Goal: Task Accomplishment & Management: Complete application form

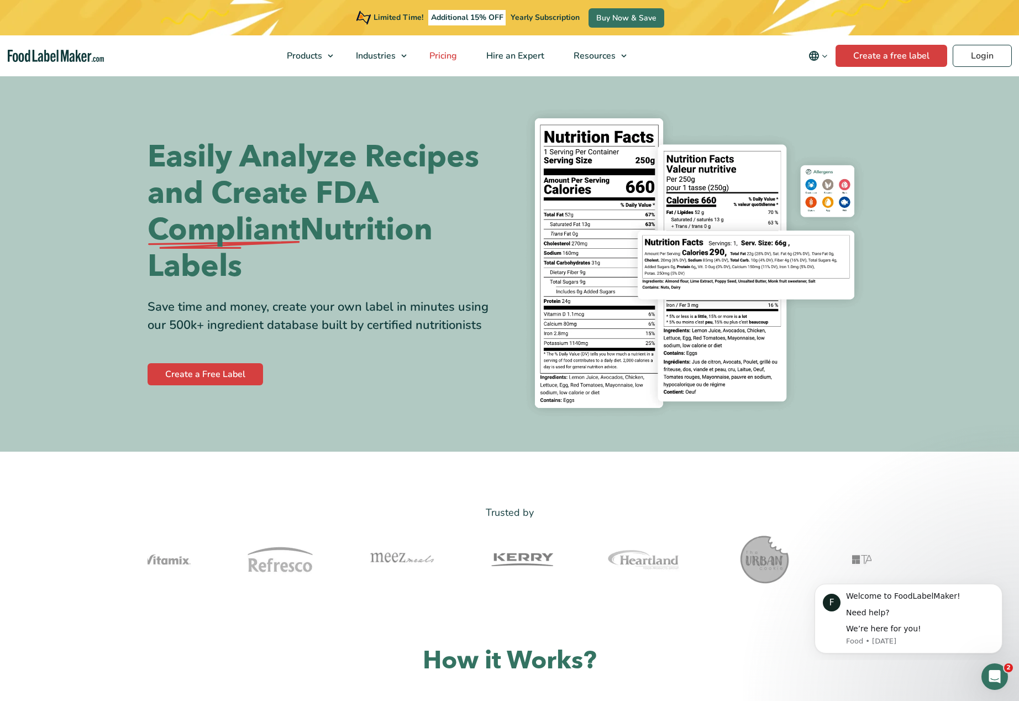
click at [452, 54] on span "Pricing" at bounding box center [442, 56] width 32 height 12
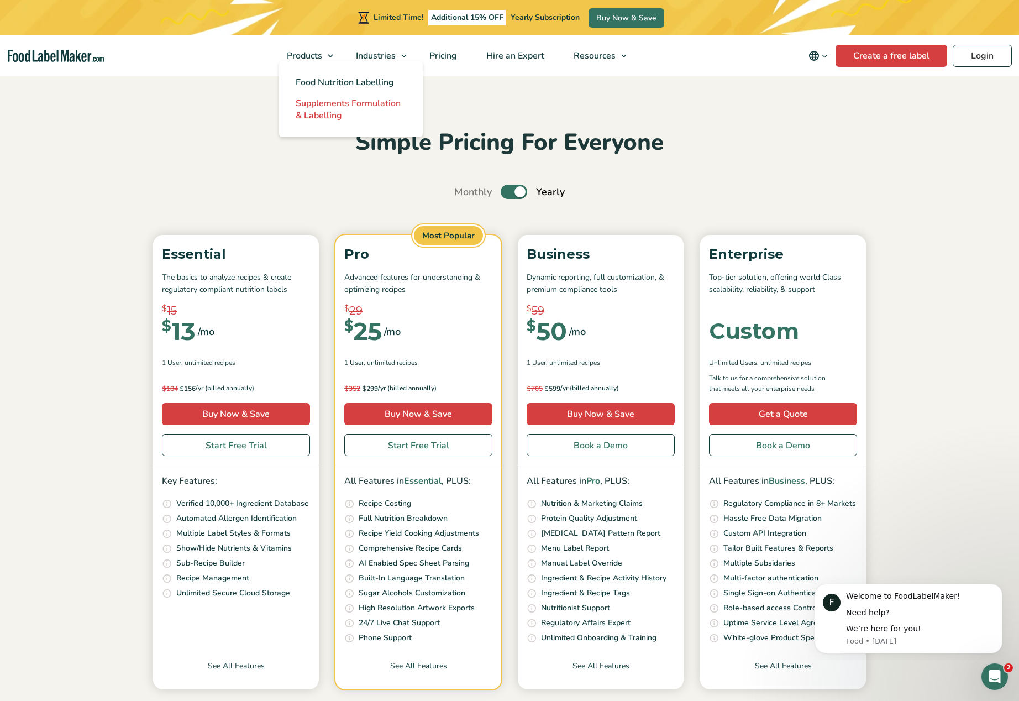
click at [314, 112] on span "Supplements Formulation & Labelling" at bounding box center [348, 109] width 105 height 24
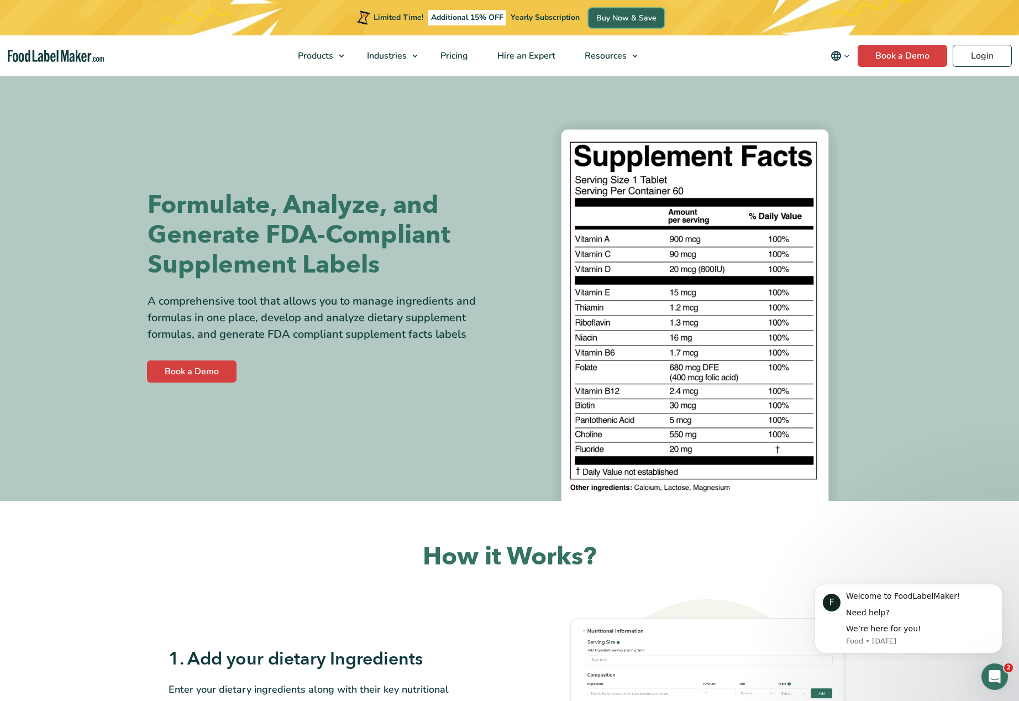
click at [611, 22] on link "Buy Now & Save" at bounding box center [627, 17] width 76 height 19
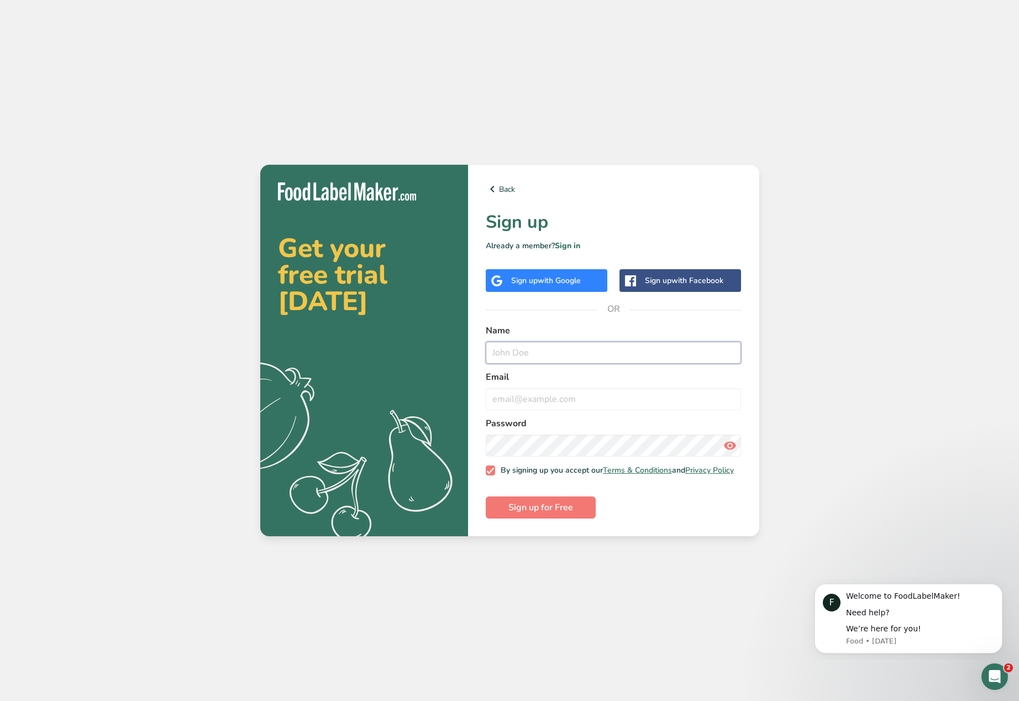
click at [568, 351] on input "text" at bounding box center [614, 353] width 256 height 22
type input "[PERSON_NAME]"
type input "[EMAIL_ADDRESS][DOMAIN_NAME]"
click at [551, 512] on span "Sign up for Free" at bounding box center [540, 507] width 65 height 13
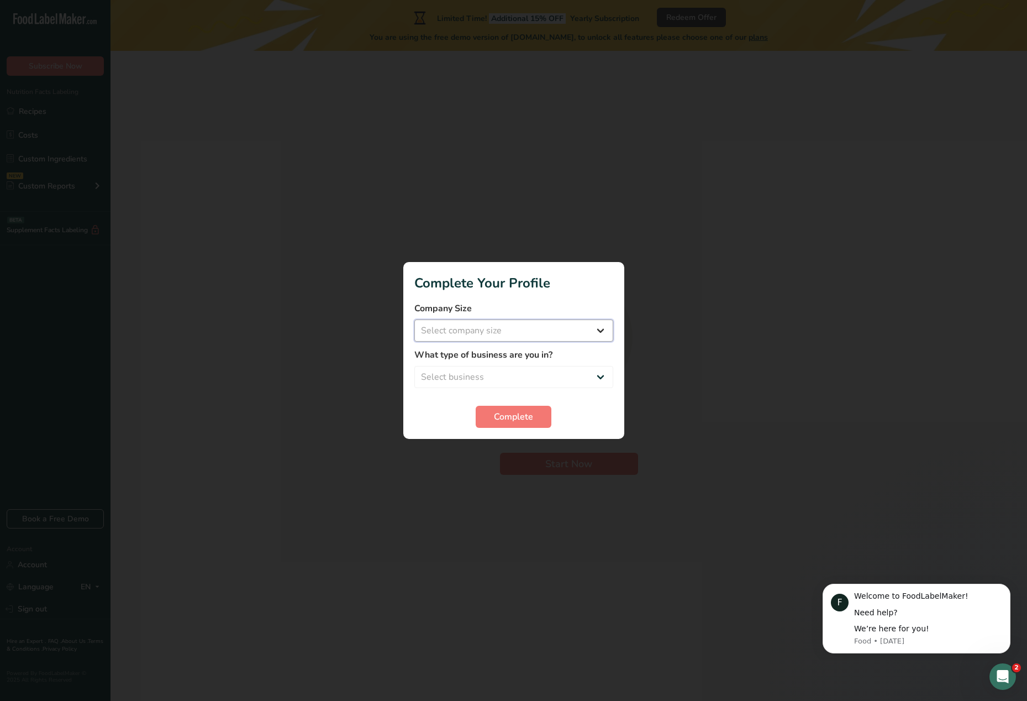
click at [415, 319] on select "Select company size Fewer than 10 Employees 10 to 50 Employees 51 to 500 Employ…" at bounding box center [514, 330] width 199 height 22
select select "1"
click option "Fewer than 10 Employees" at bounding box center [0, 0] width 0 height 0
click at [415, 366] on select "Select business Packaged Food Manufacturer Restaurant & Cafe Bakery Meal Plans …" at bounding box center [514, 377] width 199 height 22
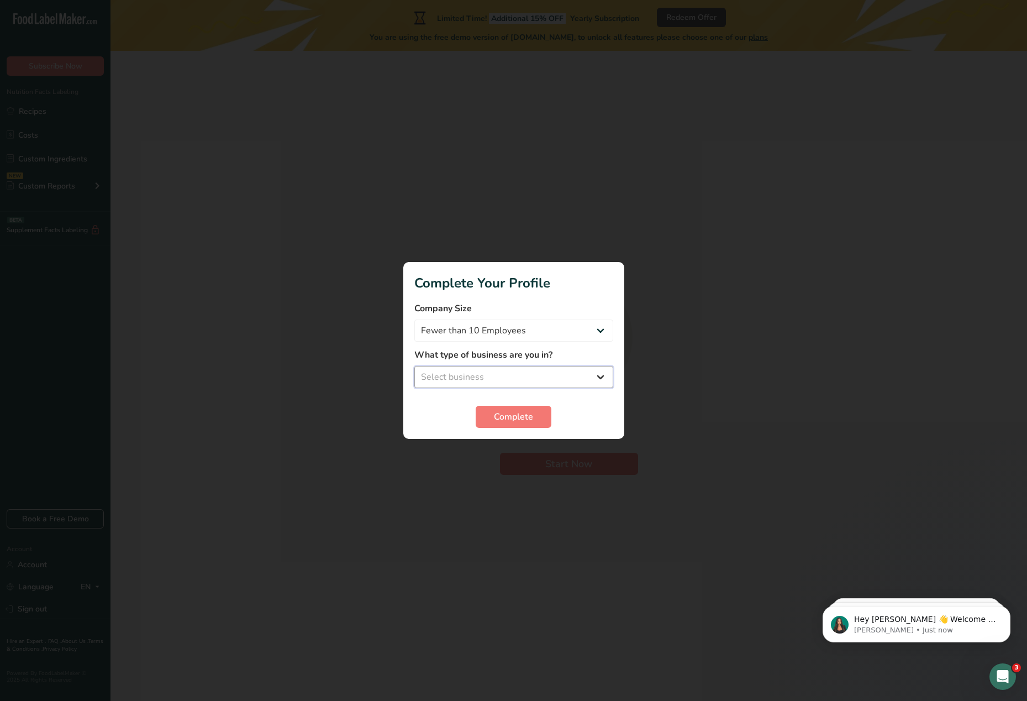
select select "5"
click option "Nutritionist" at bounding box center [0, 0] width 0 height 0
click at [515, 412] on span "Complete" at bounding box center [513, 416] width 39 height 13
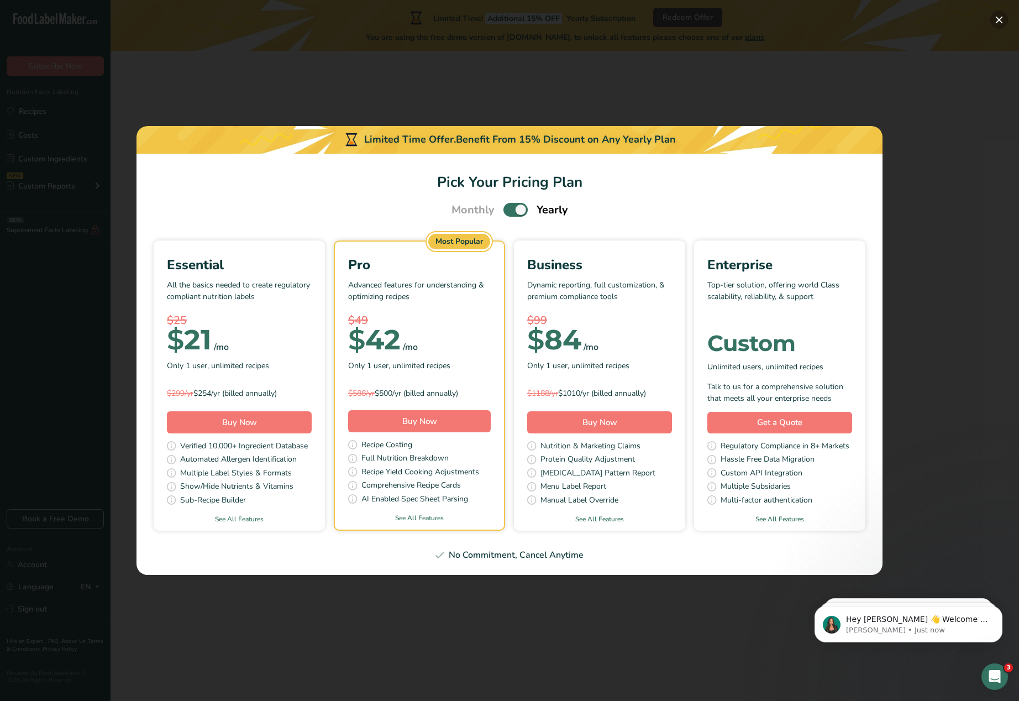
click at [1000, 19] on button "Pick Your Pricing Plan Modal" at bounding box center [999, 20] width 18 height 18
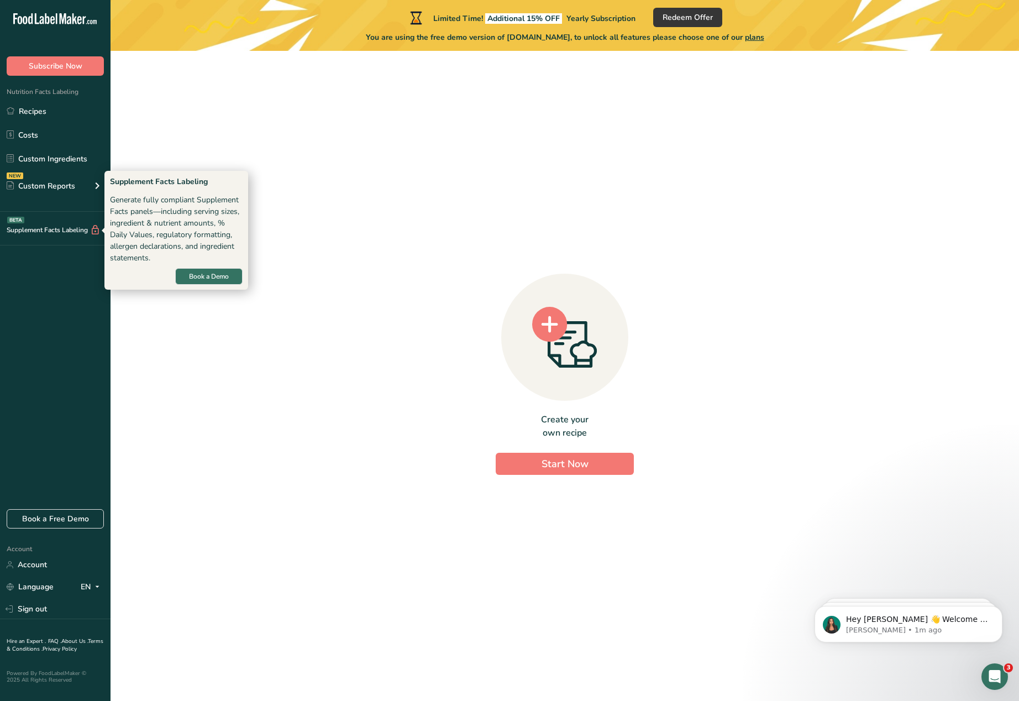
click at [95, 231] on icon at bounding box center [95, 230] width 11 height 12
